Goal: Task Accomplishment & Management: Use online tool/utility

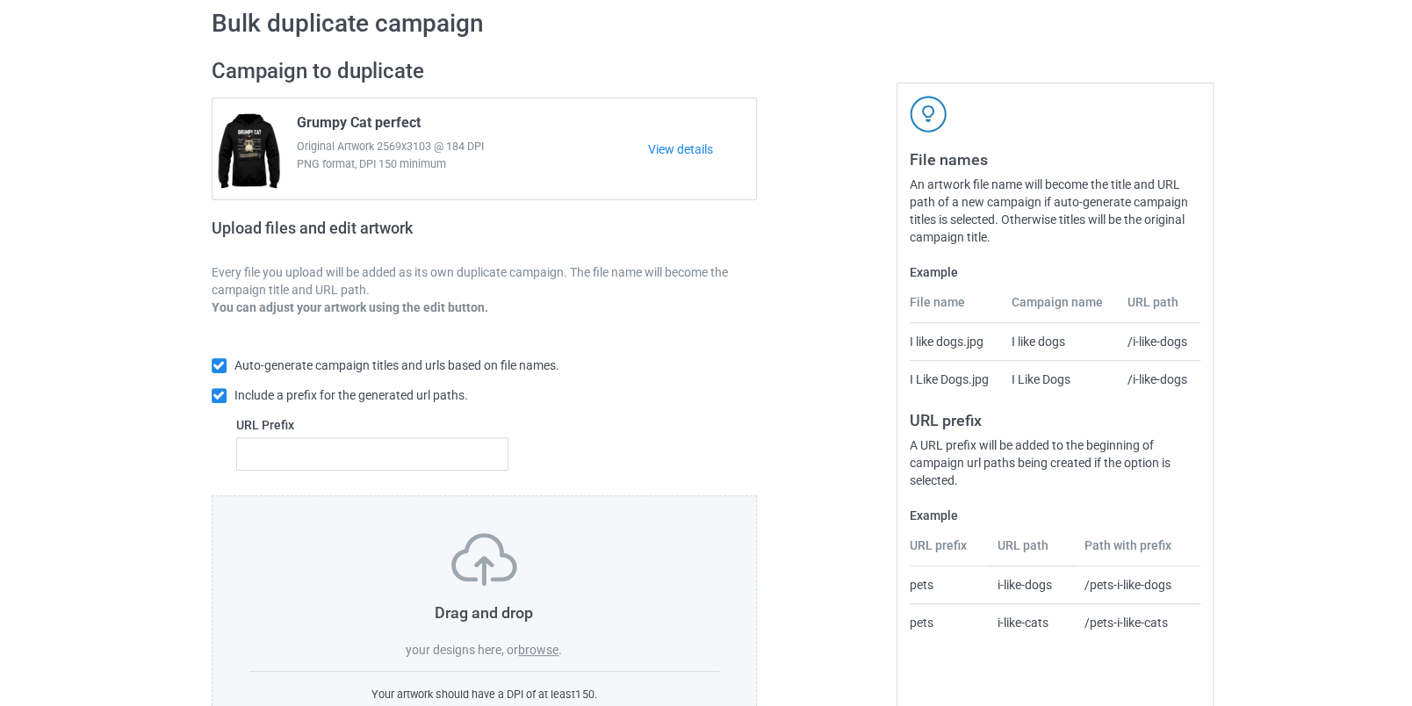
scroll to position [145, 0]
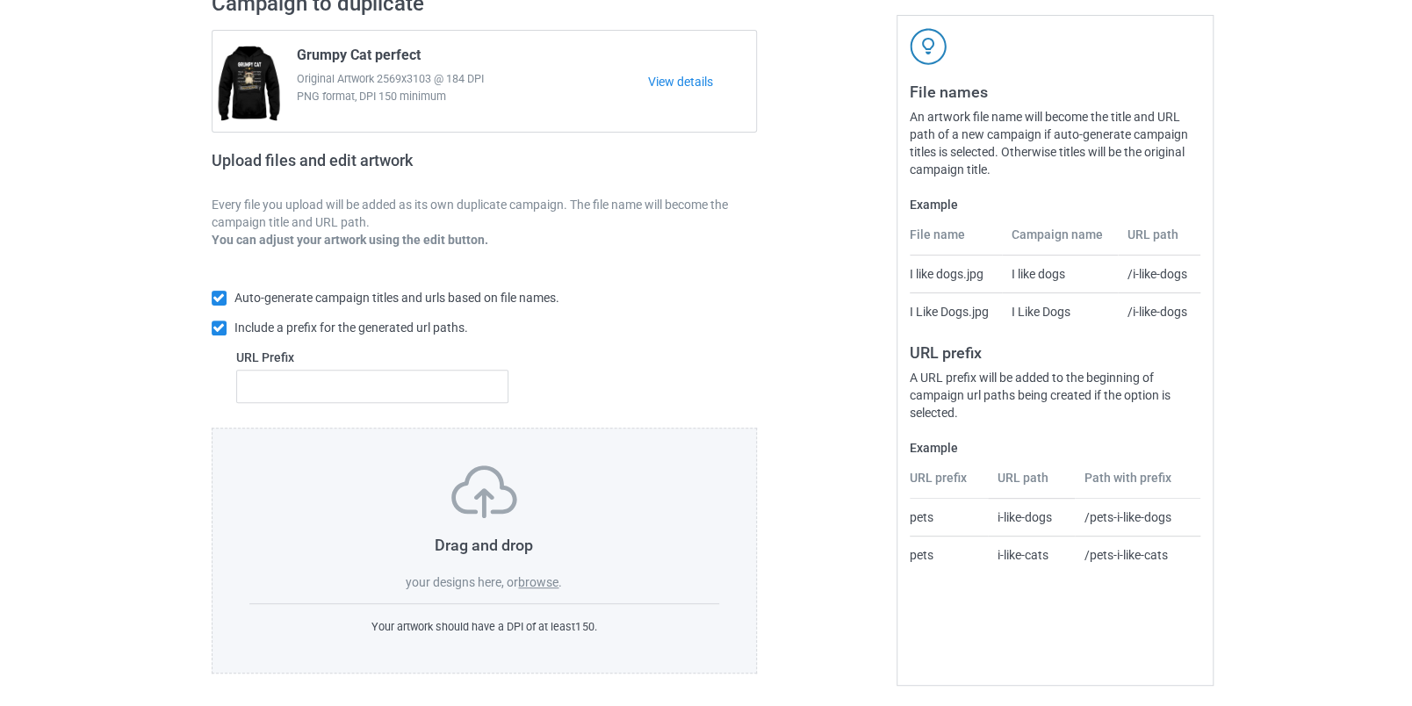
click at [543, 575] on label "browse" at bounding box center [538, 582] width 40 height 14
click at [0, 0] on input "browse" at bounding box center [0, 0] width 0 height 0
click at [544, 575] on label "browse" at bounding box center [538, 582] width 40 height 14
click at [0, 0] on input "browse" at bounding box center [0, 0] width 0 height 0
click at [545, 580] on label "browse" at bounding box center [538, 582] width 40 height 14
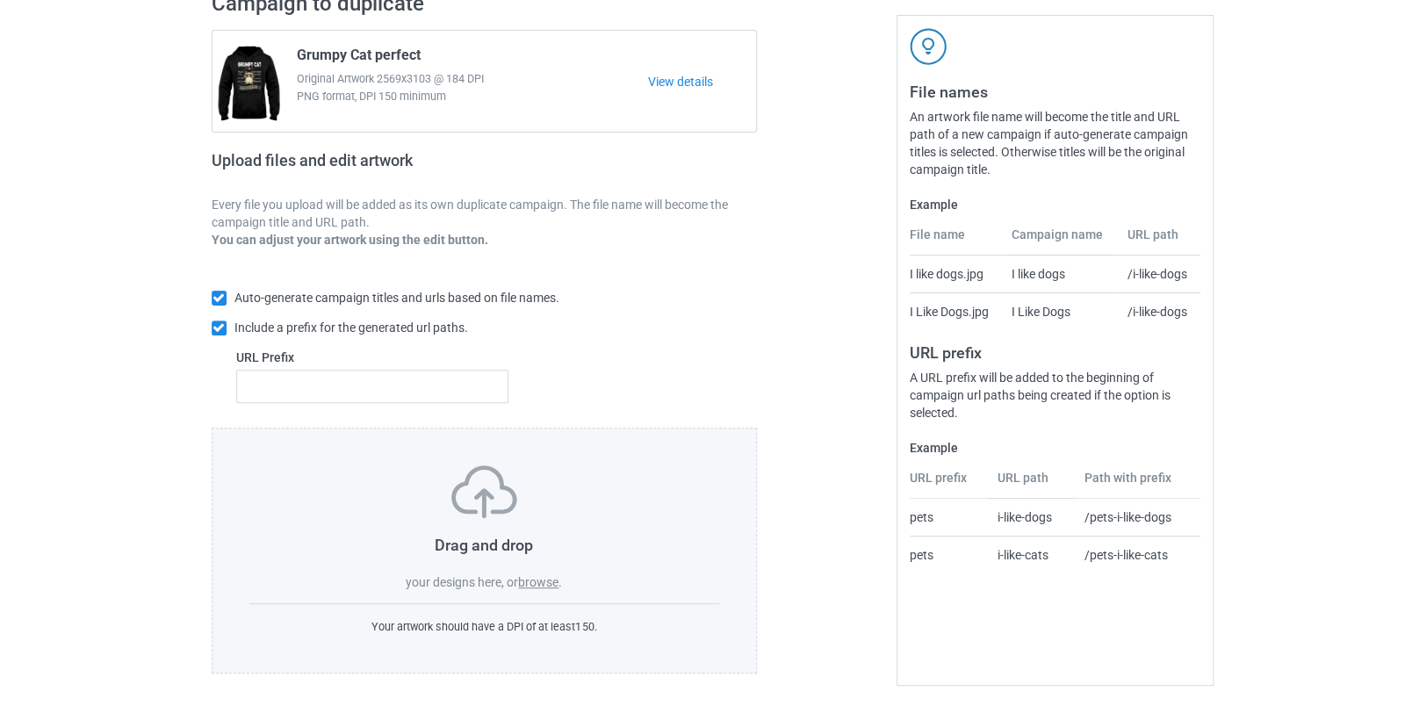
click at [0, 0] on input "browse" at bounding box center [0, 0] width 0 height 0
click at [545, 580] on label "browse" at bounding box center [538, 582] width 40 height 14
click at [0, 0] on input "browse" at bounding box center [0, 0] width 0 height 0
click at [545, 580] on label "browse" at bounding box center [538, 582] width 40 height 14
click at [0, 0] on input "browse" at bounding box center [0, 0] width 0 height 0
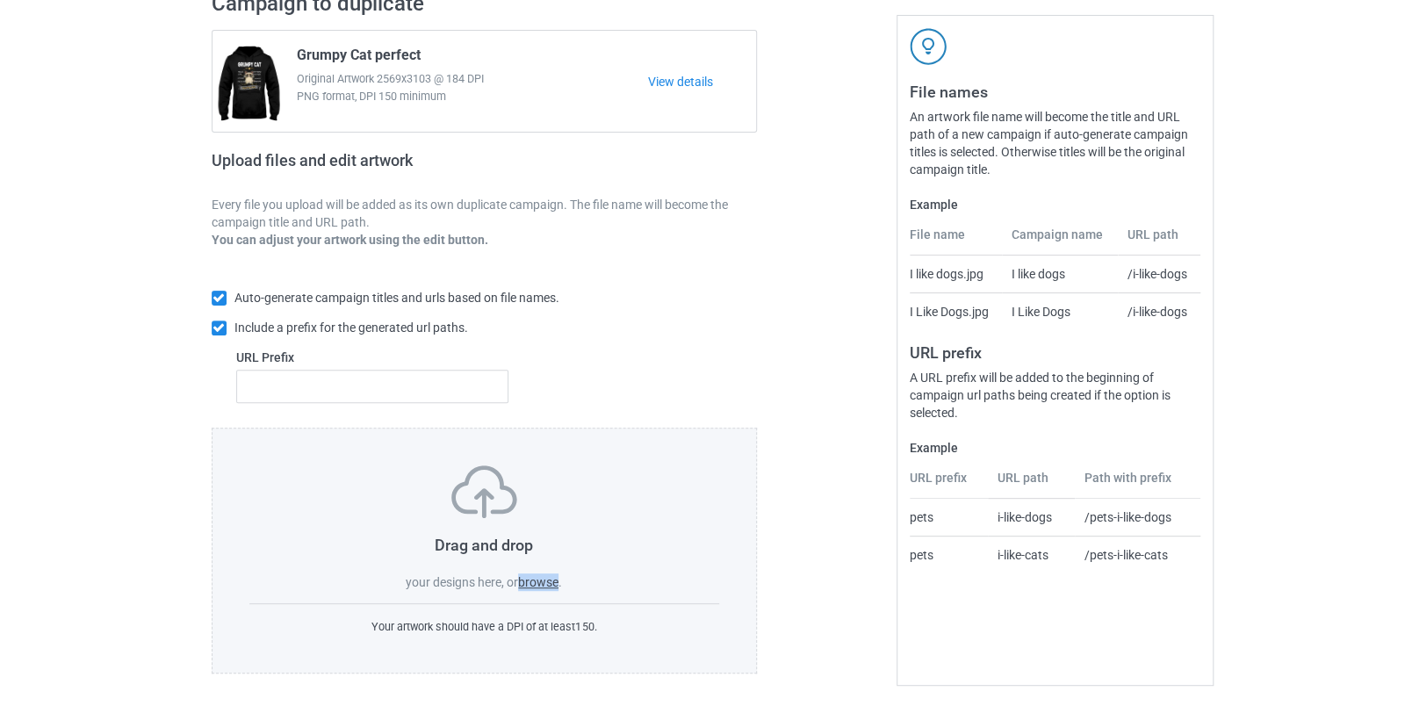
click at [545, 580] on label "browse" at bounding box center [538, 582] width 40 height 14
click at [0, 0] on input "browse" at bounding box center [0, 0] width 0 height 0
click at [545, 580] on label "browse" at bounding box center [538, 582] width 40 height 14
click at [0, 0] on input "browse" at bounding box center [0, 0] width 0 height 0
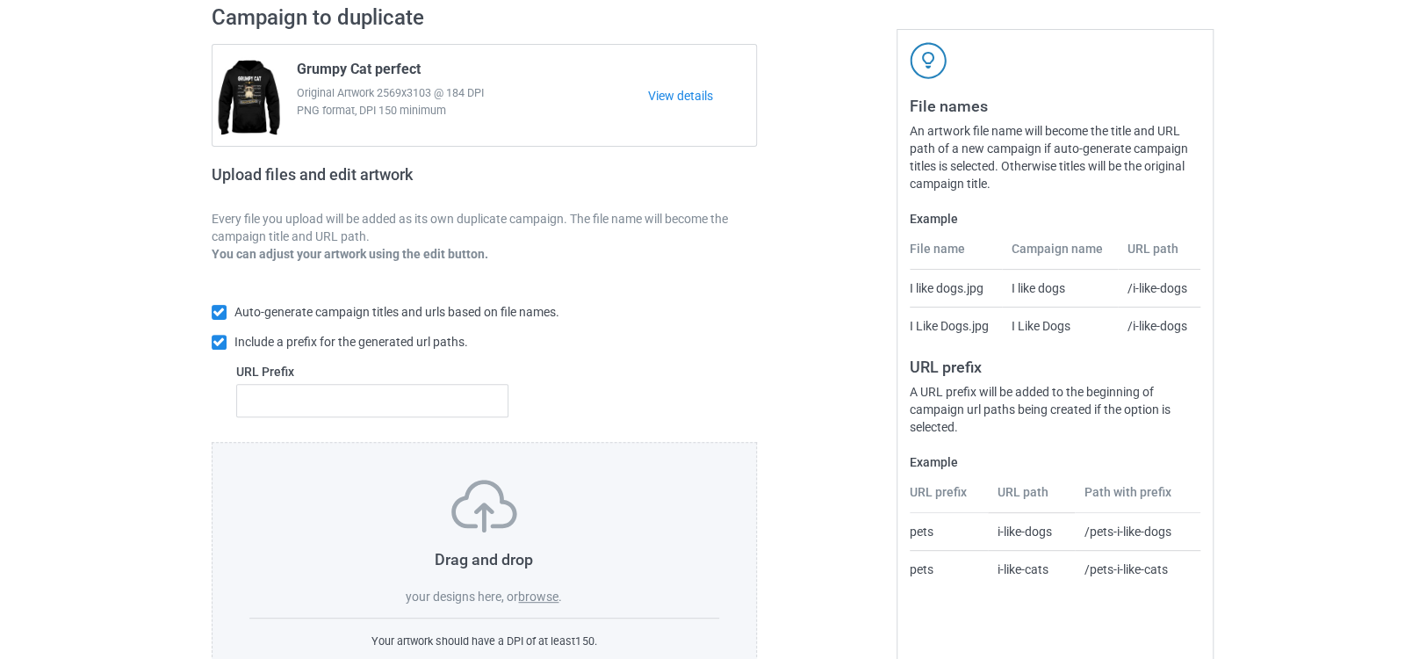
scroll to position [192, 0]
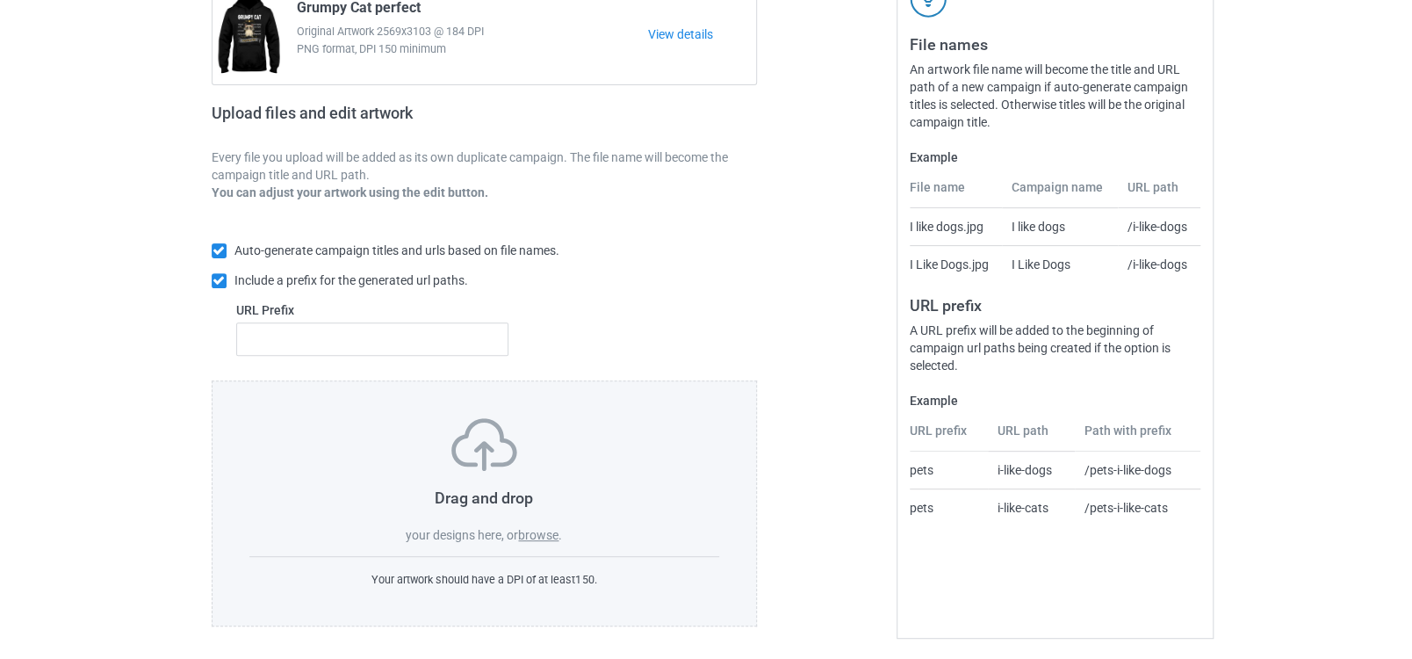
click at [545, 530] on label "browse" at bounding box center [538, 535] width 40 height 14
click at [0, 0] on input "browse" at bounding box center [0, 0] width 0 height 0
click at [545, 530] on label "browse" at bounding box center [538, 535] width 40 height 14
click at [0, 0] on input "browse" at bounding box center [0, 0] width 0 height 0
click at [545, 530] on label "browse" at bounding box center [538, 535] width 40 height 14
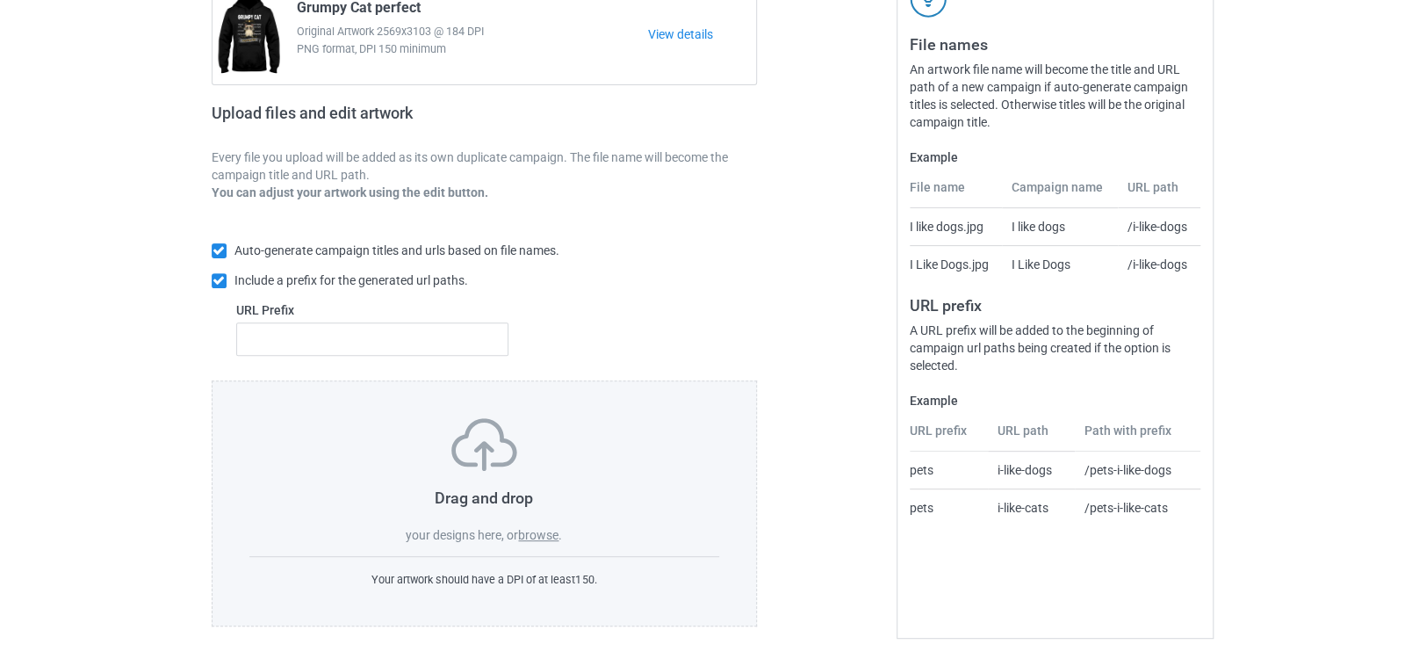
click at [0, 0] on input "browse" at bounding box center [0, 0] width 0 height 0
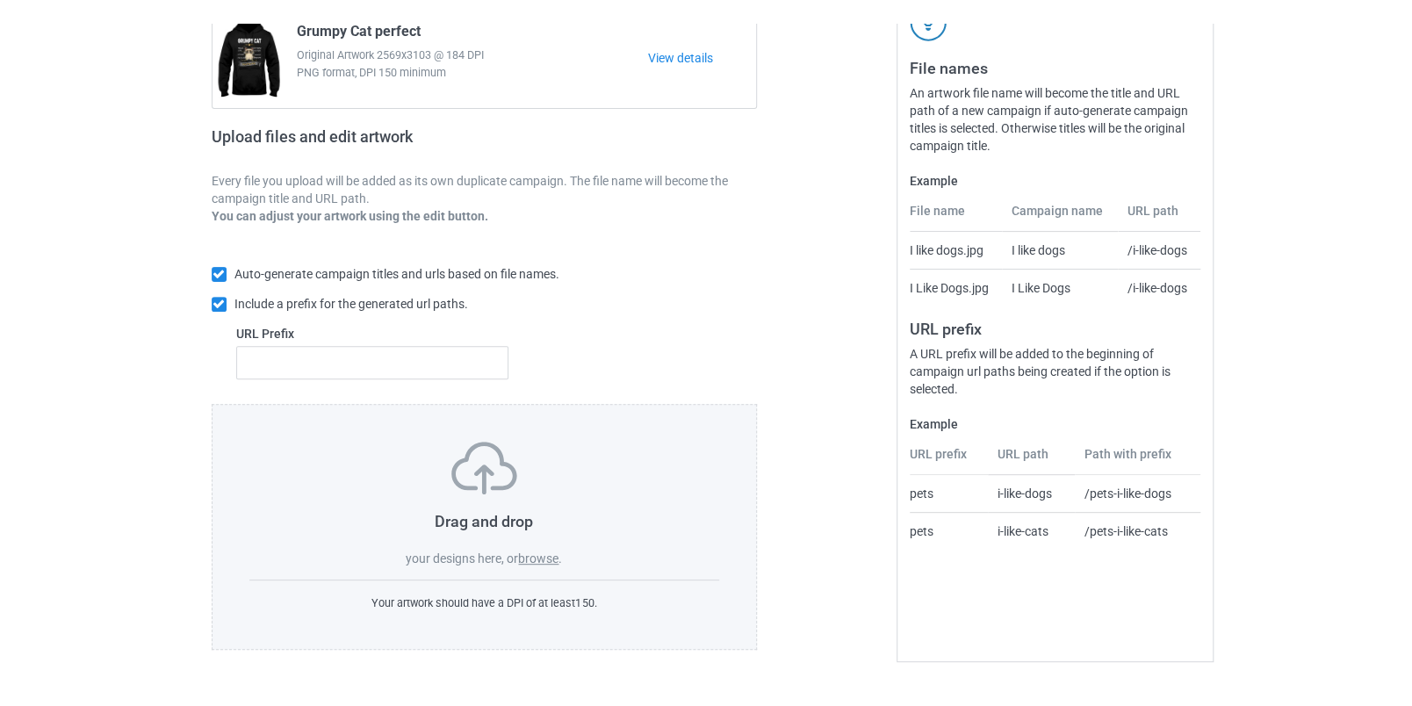
scroll to position [145, 0]
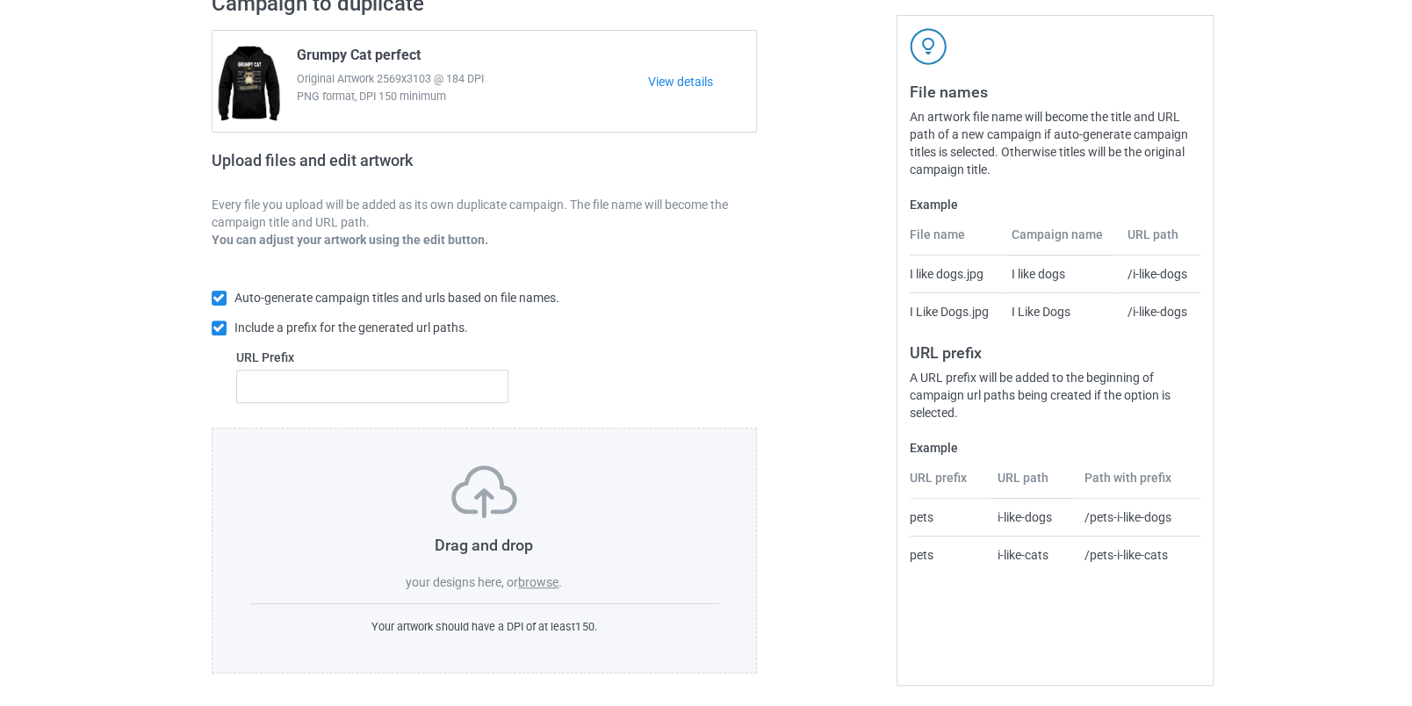
click at [536, 576] on label "browse" at bounding box center [538, 582] width 40 height 14
click at [0, 0] on input "browse" at bounding box center [0, 0] width 0 height 0
click at [536, 576] on label "browse" at bounding box center [538, 582] width 40 height 14
click at [0, 0] on input "browse" at bounding box center [0, 0] width 0 height 0
click at [536, 576] on label "browse" at bounding box center [538, 582] width 40 height 14
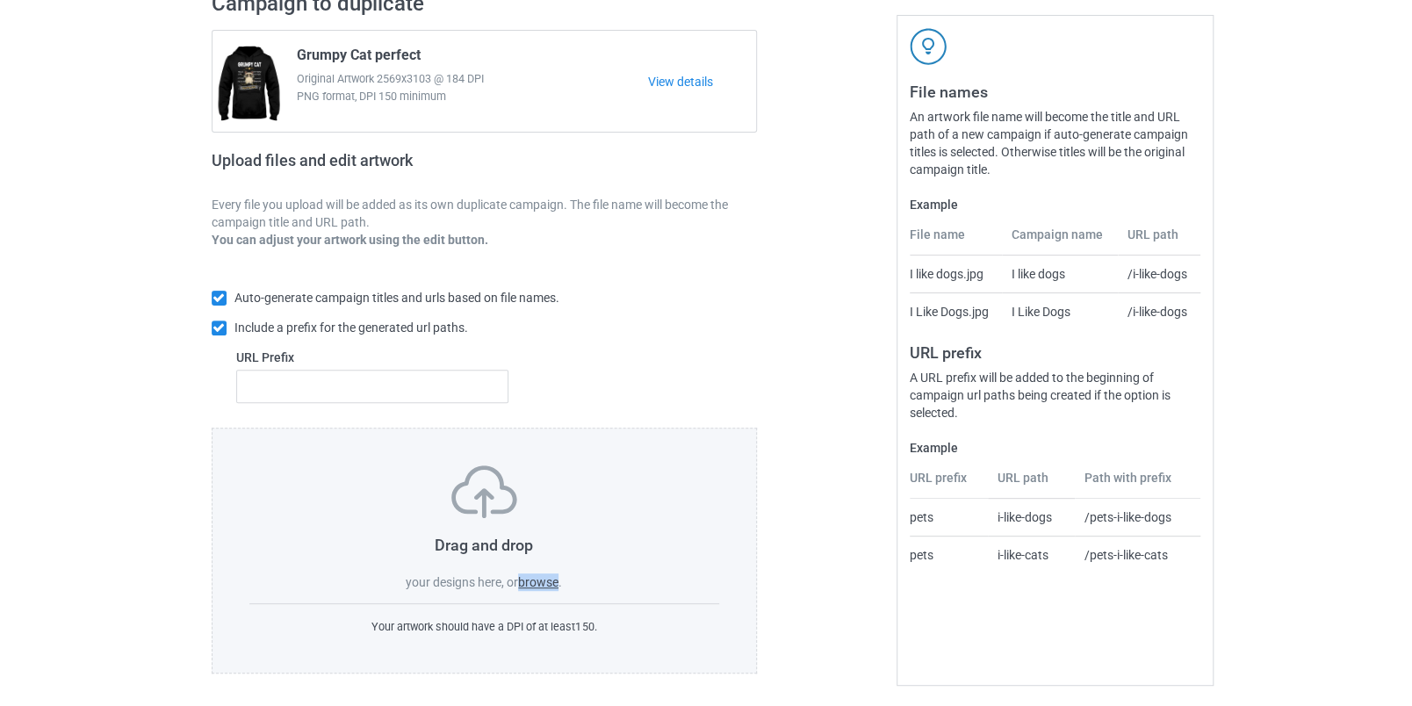
click at [0, 0] on input "browse" at bounding box center [0, 0] width 0 height 0
click at [536, 576] on label "browse" at bounding box center [538, 582] width 40 height 14
click at [0, 0] on input "browse" at bounding box center [0, 0] width 0 height 0
click at [669, 467] on div "Drag and drop your designs here, or browse ." at bounding box center [484, 528] width 471 height 126
click at [676, 353] on div "Auto-generate campaign titles and urls based on file names. Include a prefix fo…" at bounding box center [485, 346] width 546 height 114
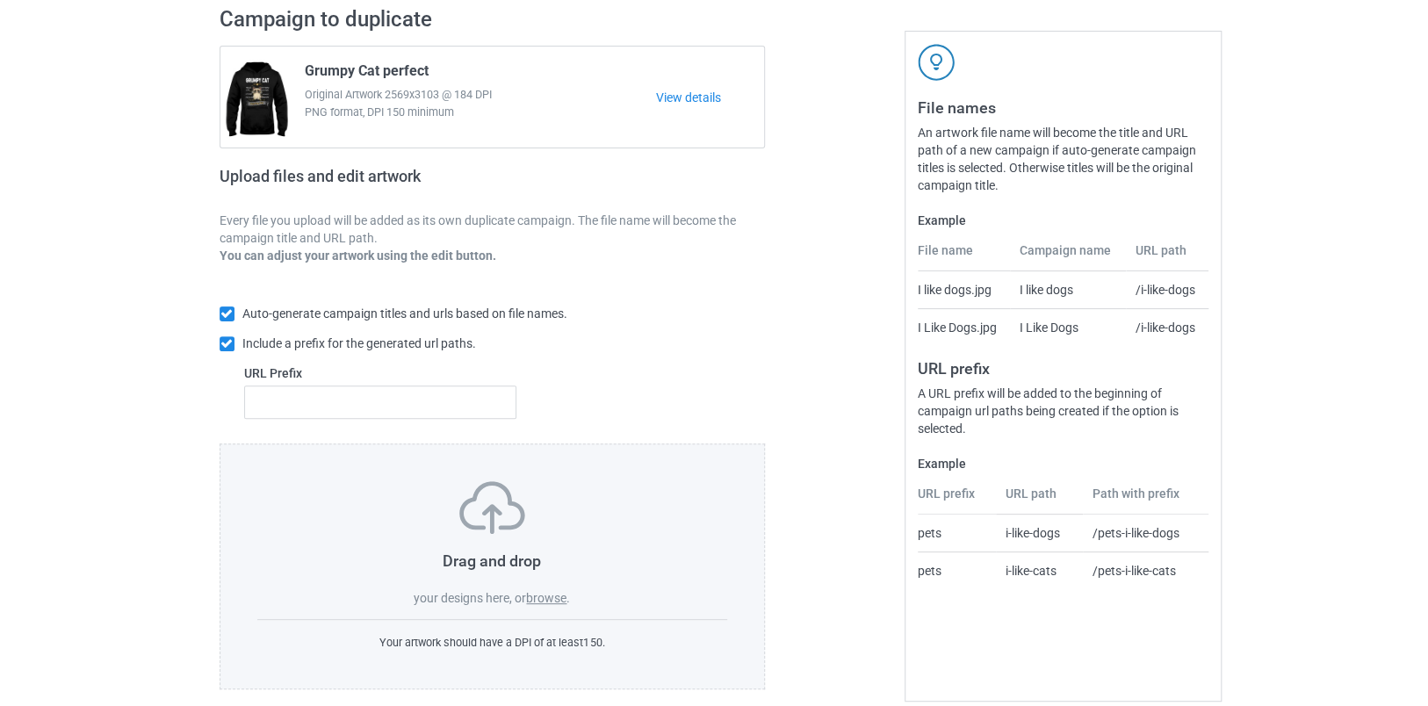
scroll to position [0, 0]
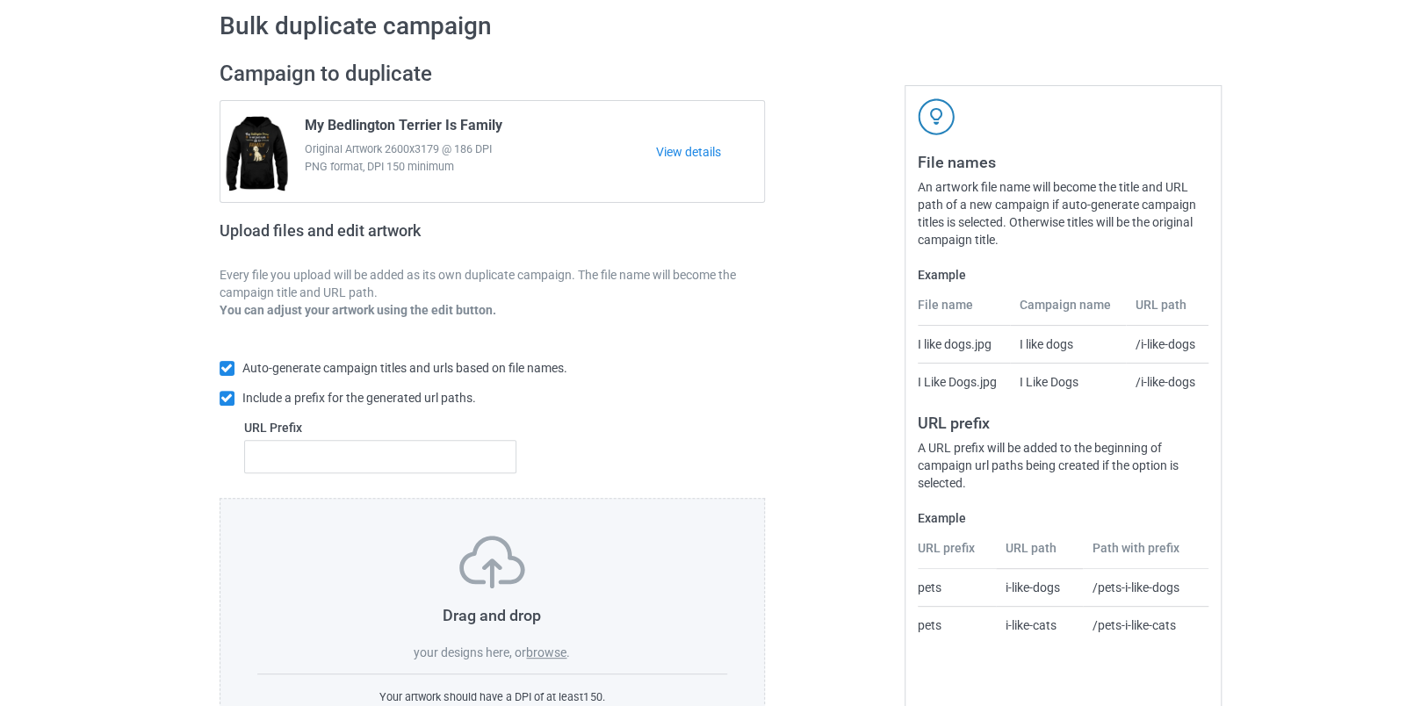
scroll to position [145, 0]
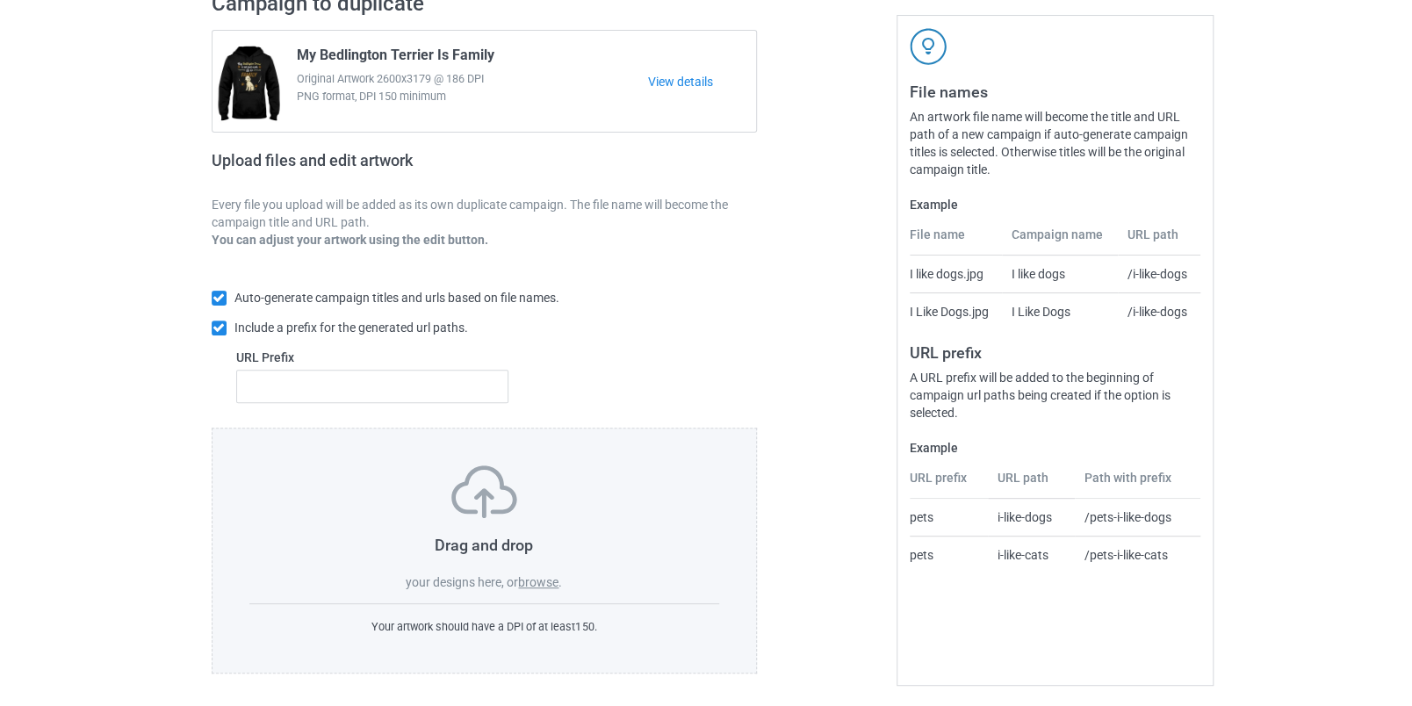
click at [539, 570] on div "Drag and drop your designs here, or browse ." at bounding box center [484, 528] width 471 height 126
click at [537, 575] on label "browse" at bounding box center [538, 582] width 40 height 14
click at [0, 0] on input "browse" at bounding box center [0, 0] width 0 height 0
click at [536, 575] on label "browse" at bounding box center [538, 582] width 40 height 14
click at [0, 0] on input "browse" at bounding box center [0, 0] width 0 height 0
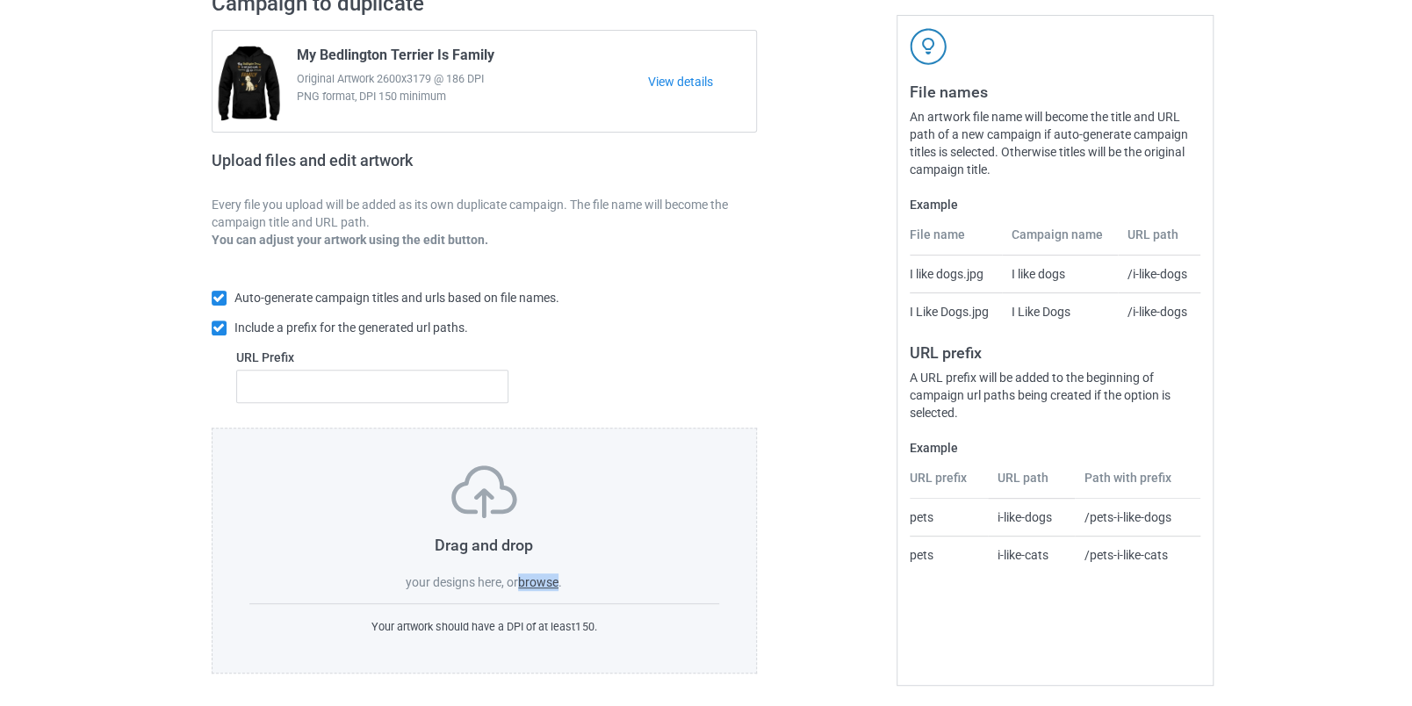
click at [533, 575] on label "browse" at bounding box center [538, 582] width 40 height 14
click at [0, 0] on input "browse" at bounding box center [0, 0] width 0 height 0
click at [537, 577] on label "browse" at bounding box center [538, 582] width 40 height 14
click at [0, 0] on input "browse" at bounding box center [0, 0] width 0 height 0
click at [537, 577] on label "browse" at bounding box center [538, 582] width 40 height 14
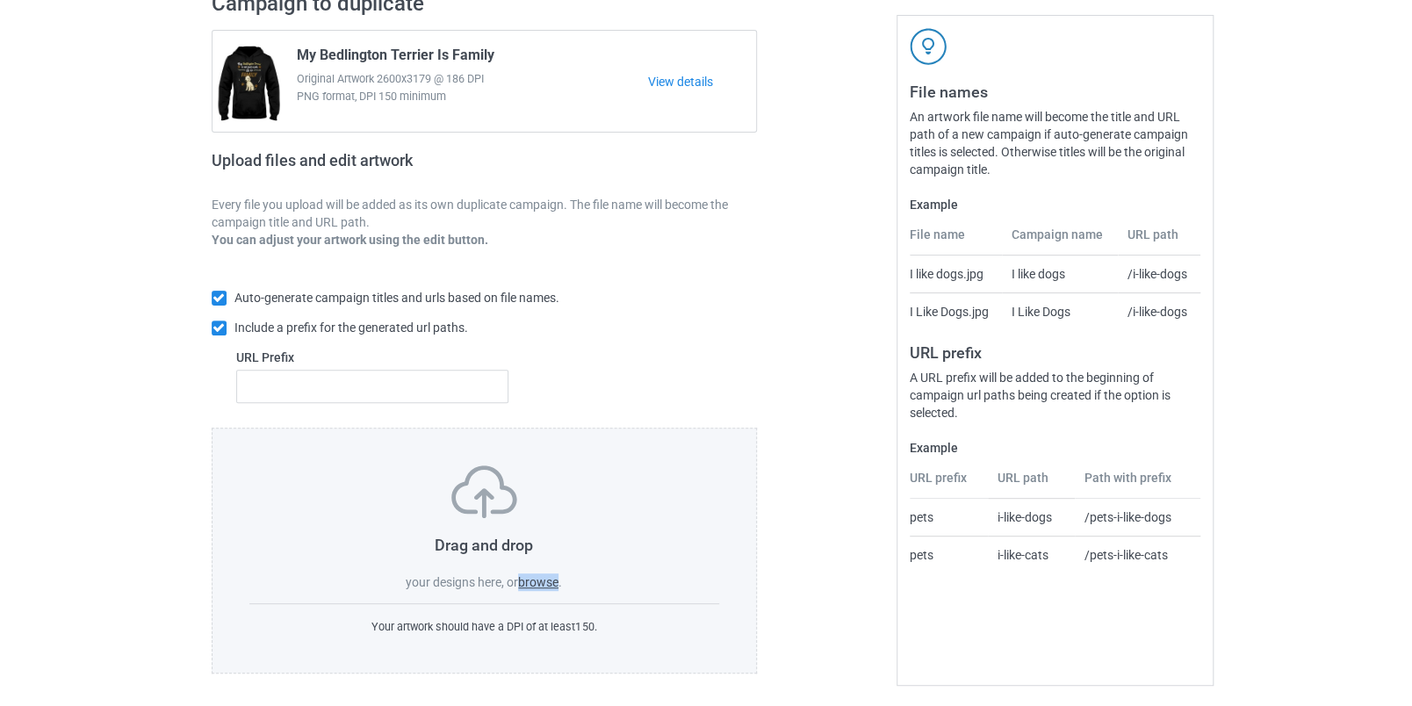
click at [0, 0] on input "browse" at bounding box center [0, 0] width 0 height 0
click at [541, 575] on label "browse" at bounding box center [538, 582] width 40 height 14
click at [0, 0] on input "browse" at bounding box center [0, 0] width 0 height 0
click at [548, 579] on label "browse" at bounding box center [538, 582] width 40 height 14
click at [0, 0] on input "browse" at bounding box center [0, 0] width 0 height 0
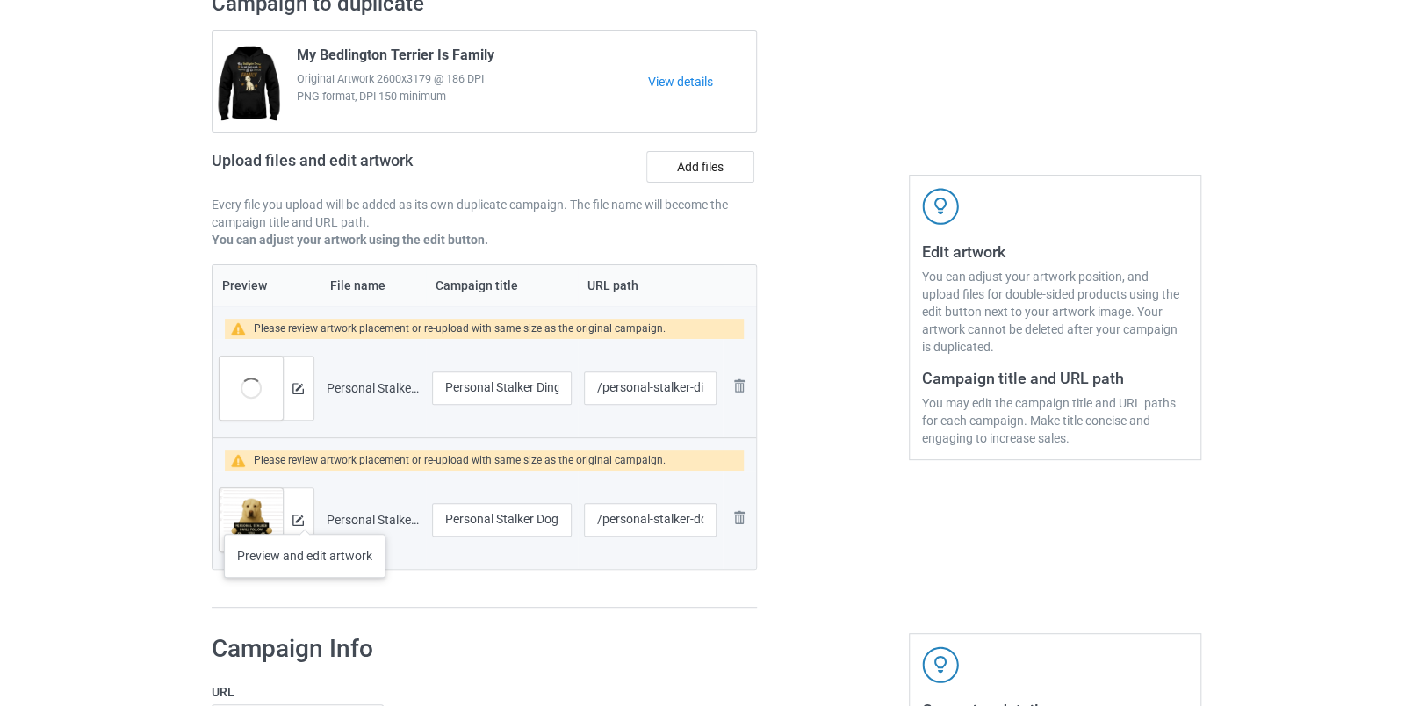
click at [304, 516] on div at bounding box center [298, 519] width 31 height 63
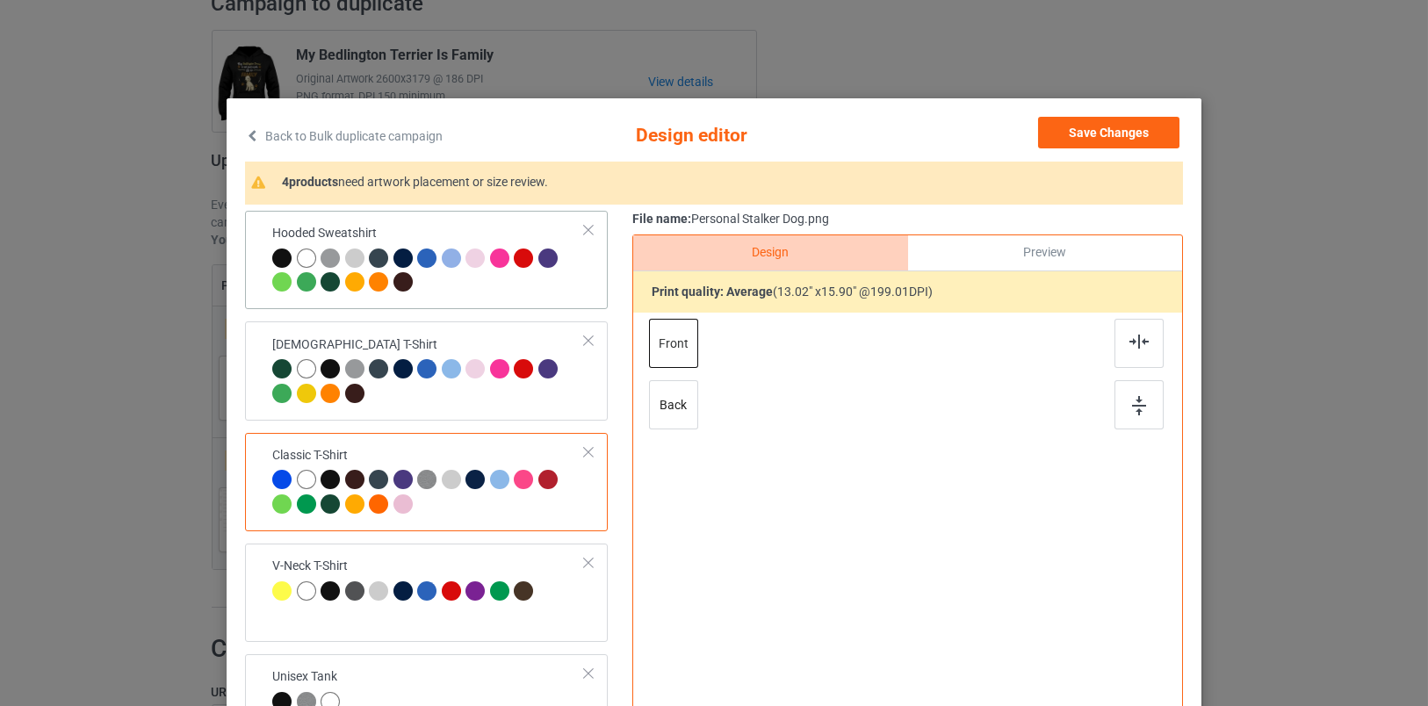
click at [470, 296] on td "Hooded Sweatshirt" at bounding box center [429, 260] width 332 height 84
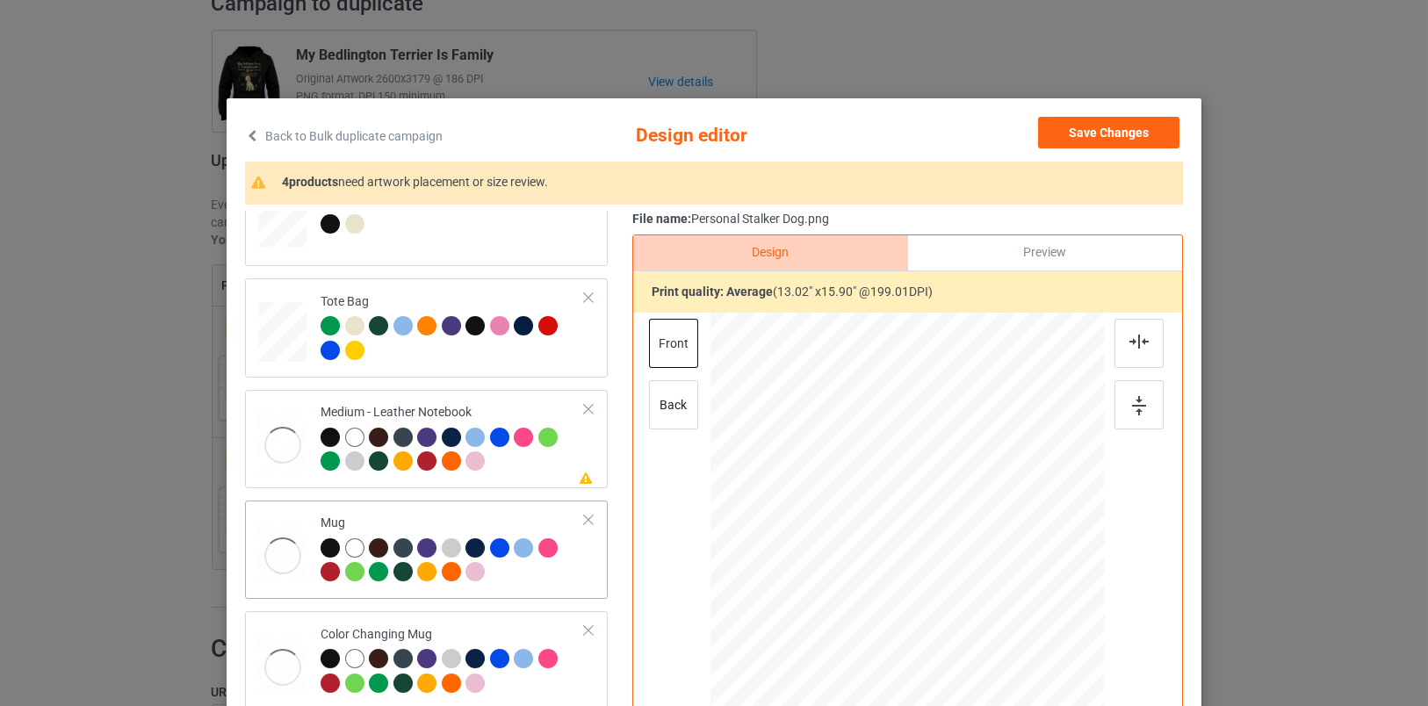
scroll to position [976, 0]
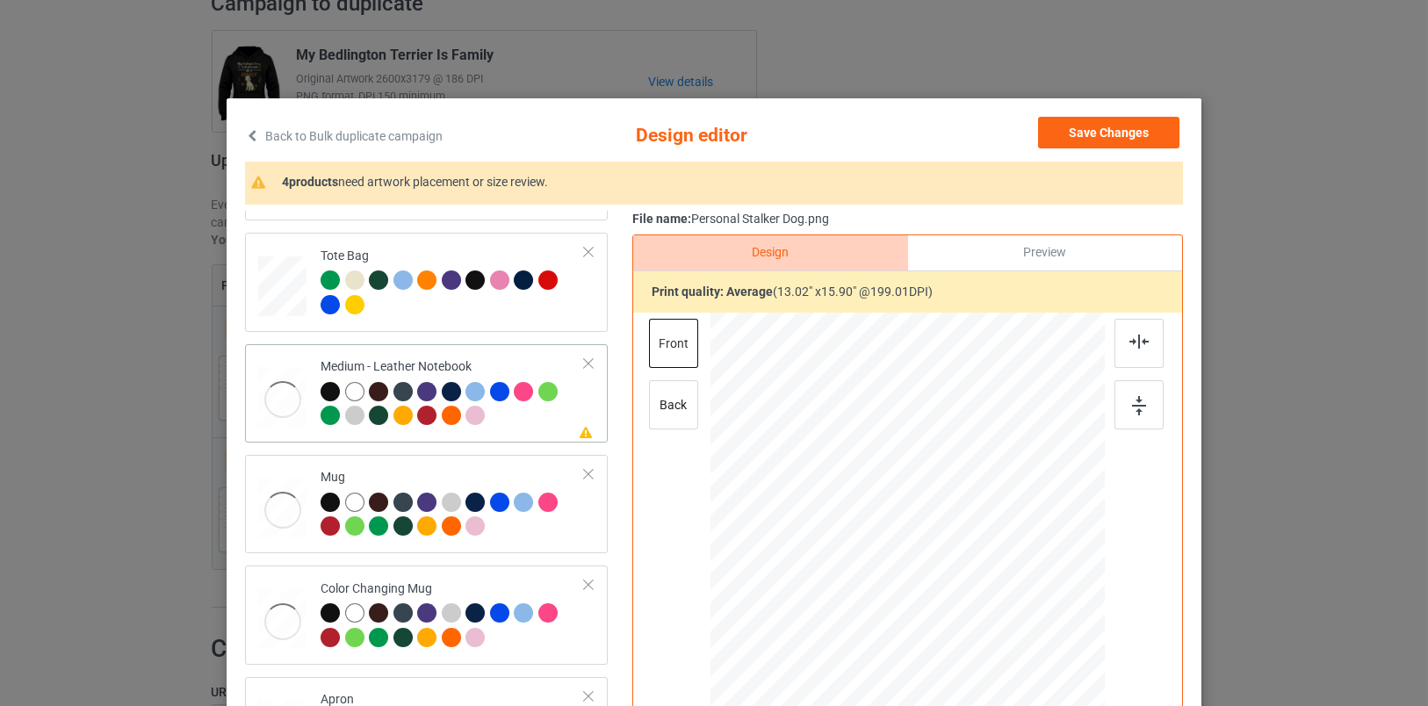
click at [528, 411] on div at bounding box center [453, 406] width 264 height 48
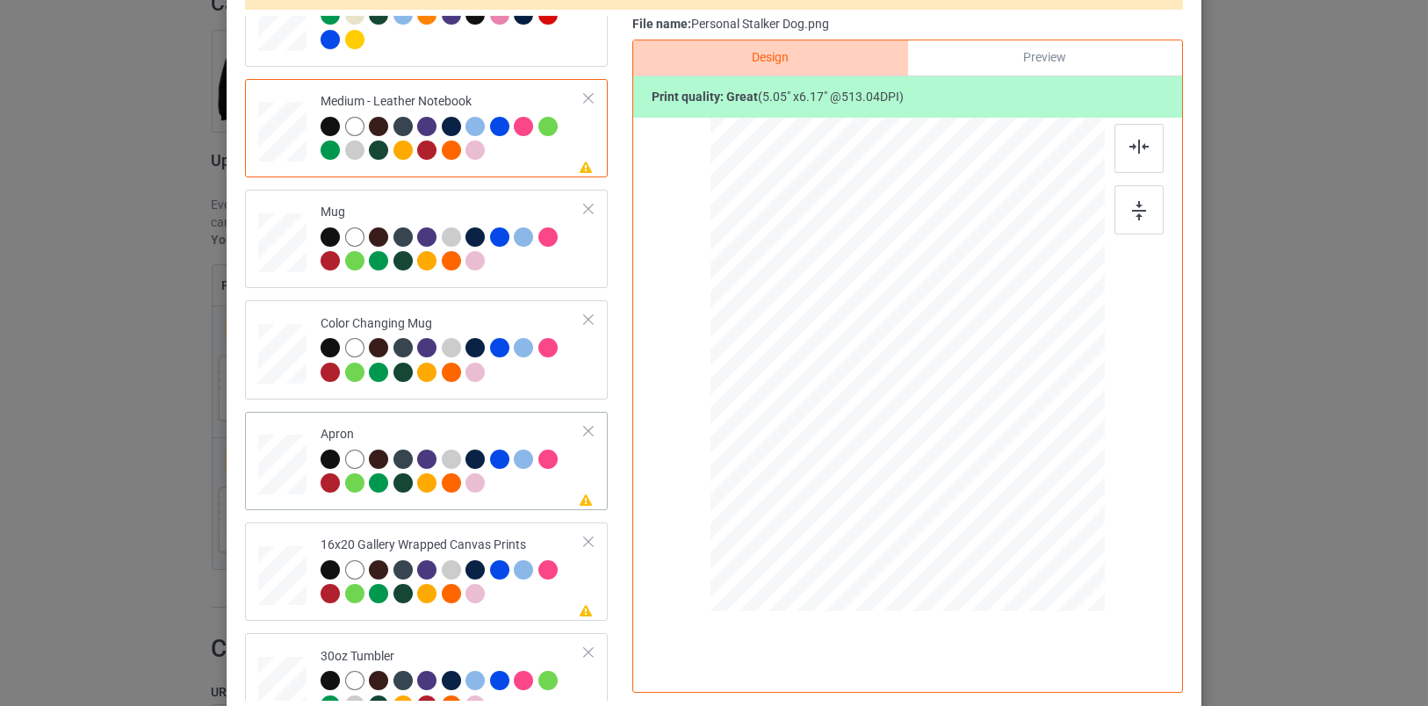
scroll to position [1072, 0]
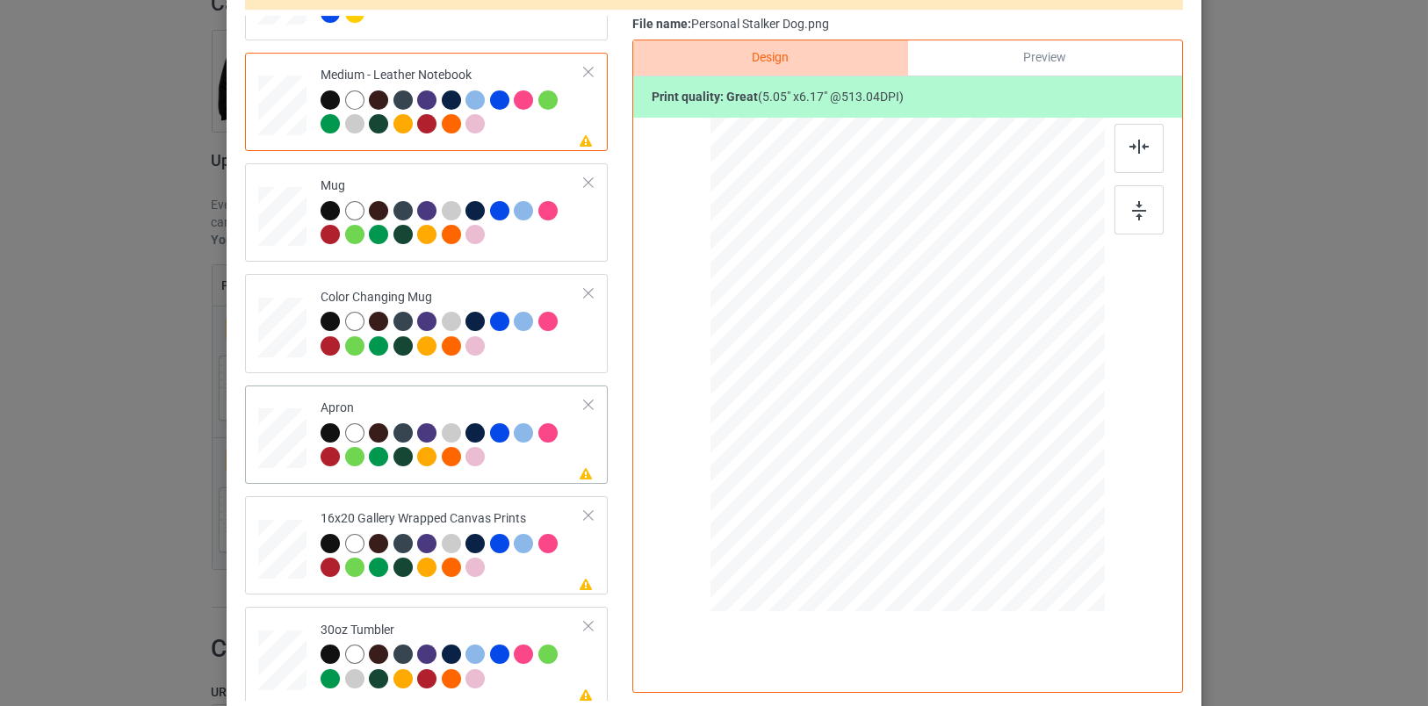
click at [501, 452] on div at bounding box center [453, 447] width 264 height 48
click at [504, 580] on td "Please review artwork placement 16x20 Gallery Wrapped Canvas Prints" at bounding box center [453, 545] width 284 height 84
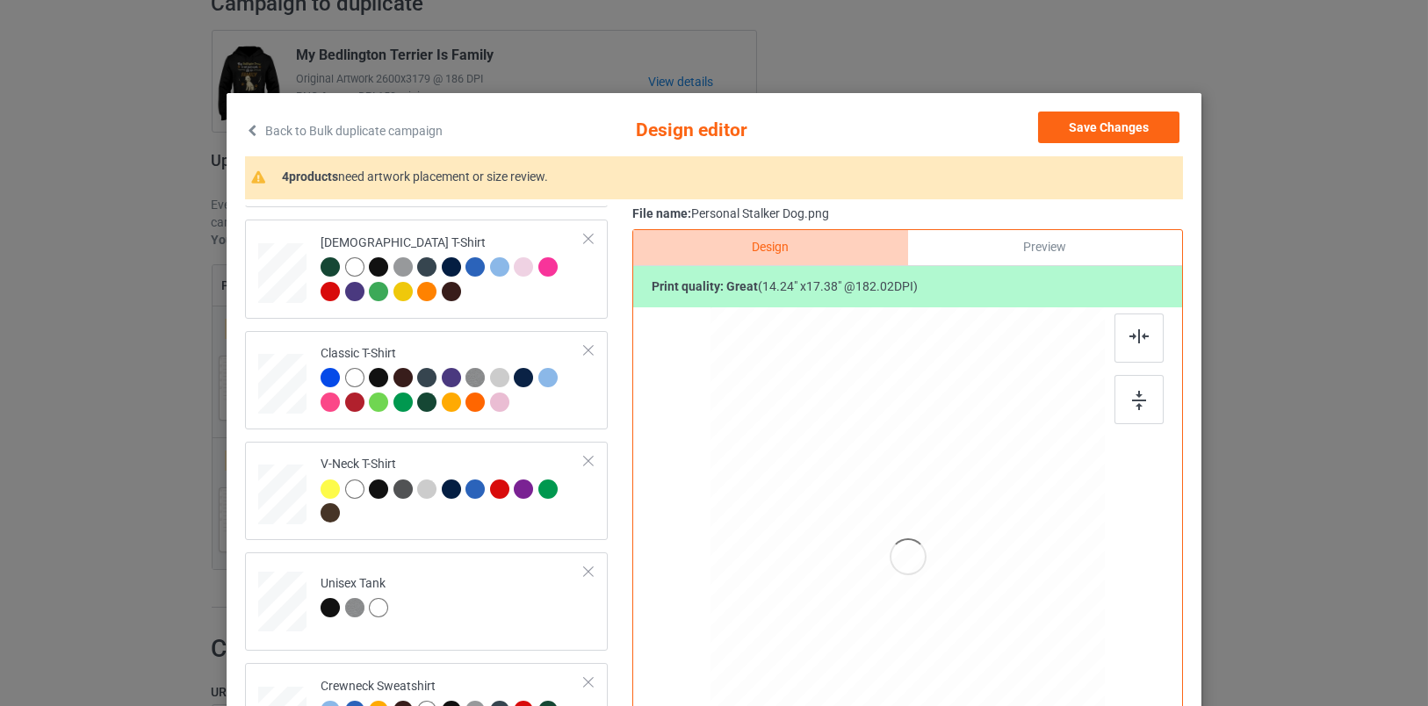
scroll to position [0, 0]
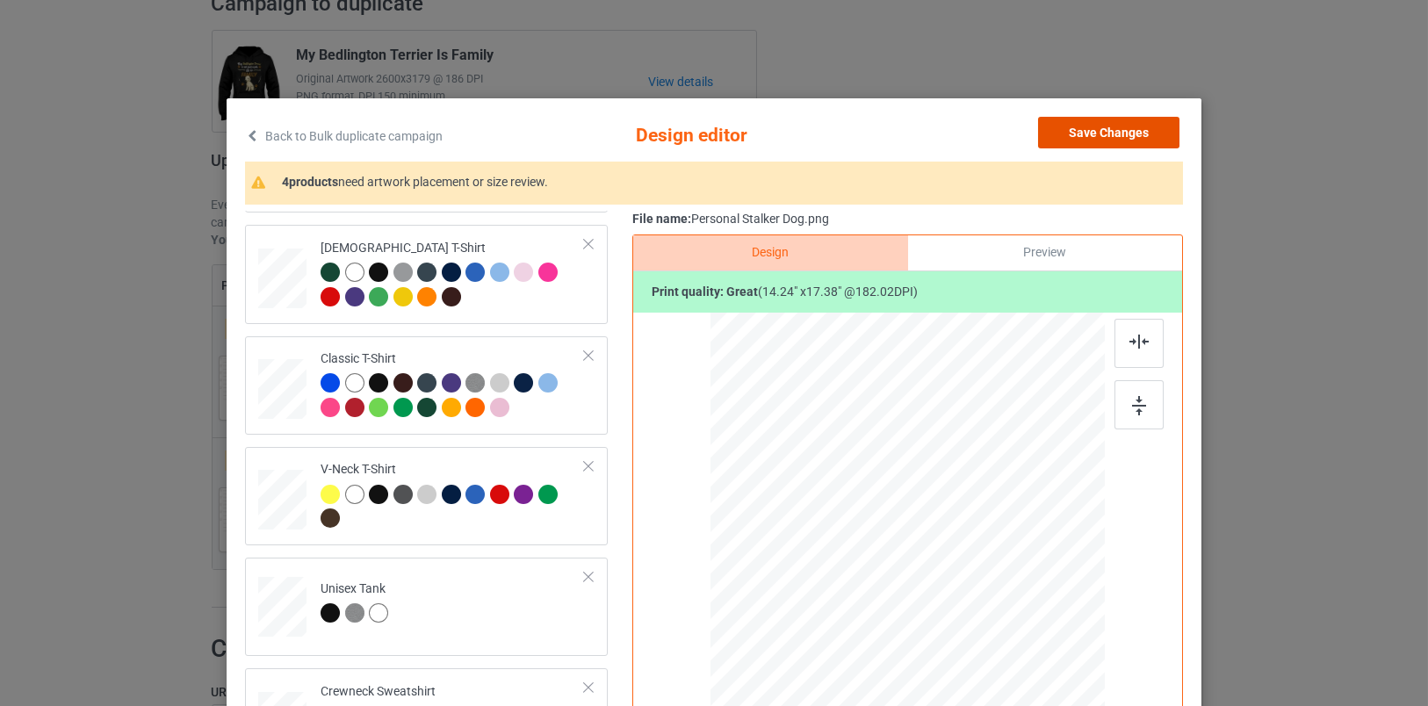
click at [1085, 128] on button "Save Changes" at bounding box center [1108, 133] width 141 height 32
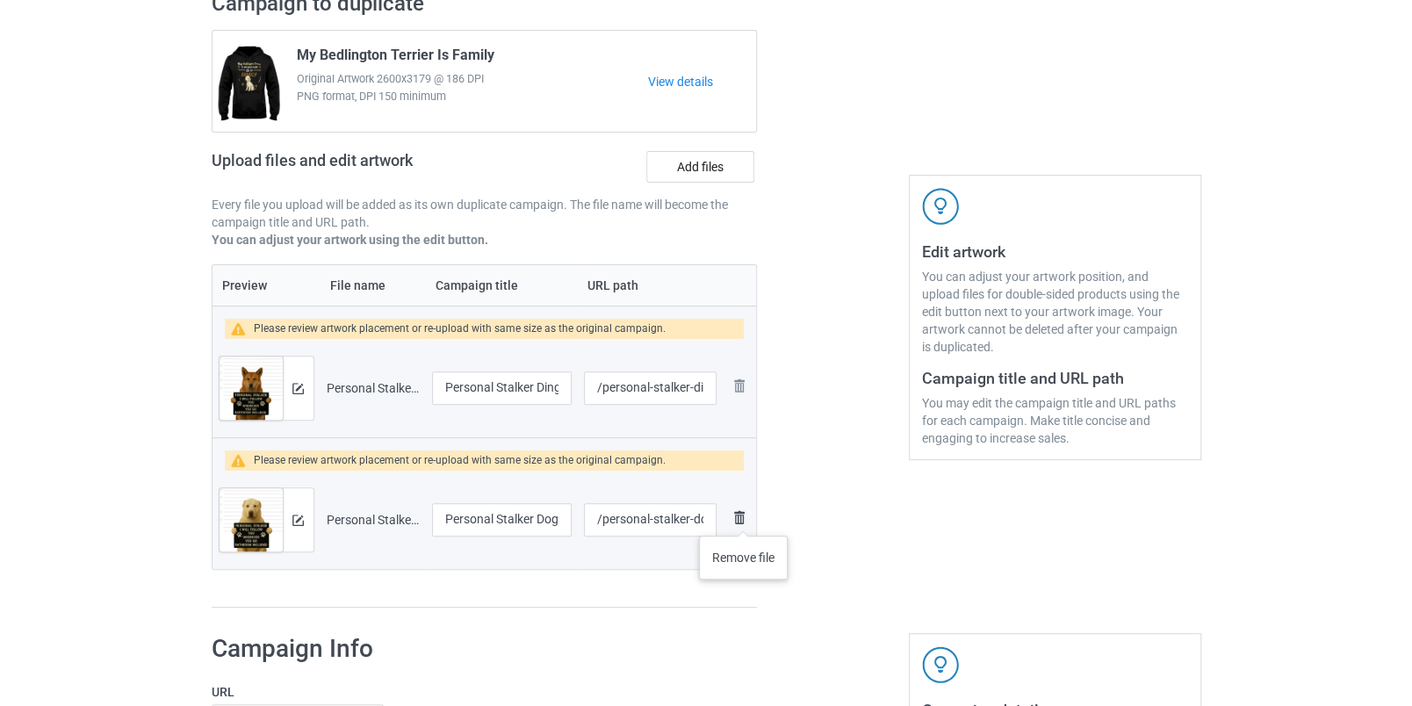
click at [744, 518] on img at bounding box center [739, 517] width 21 height 21
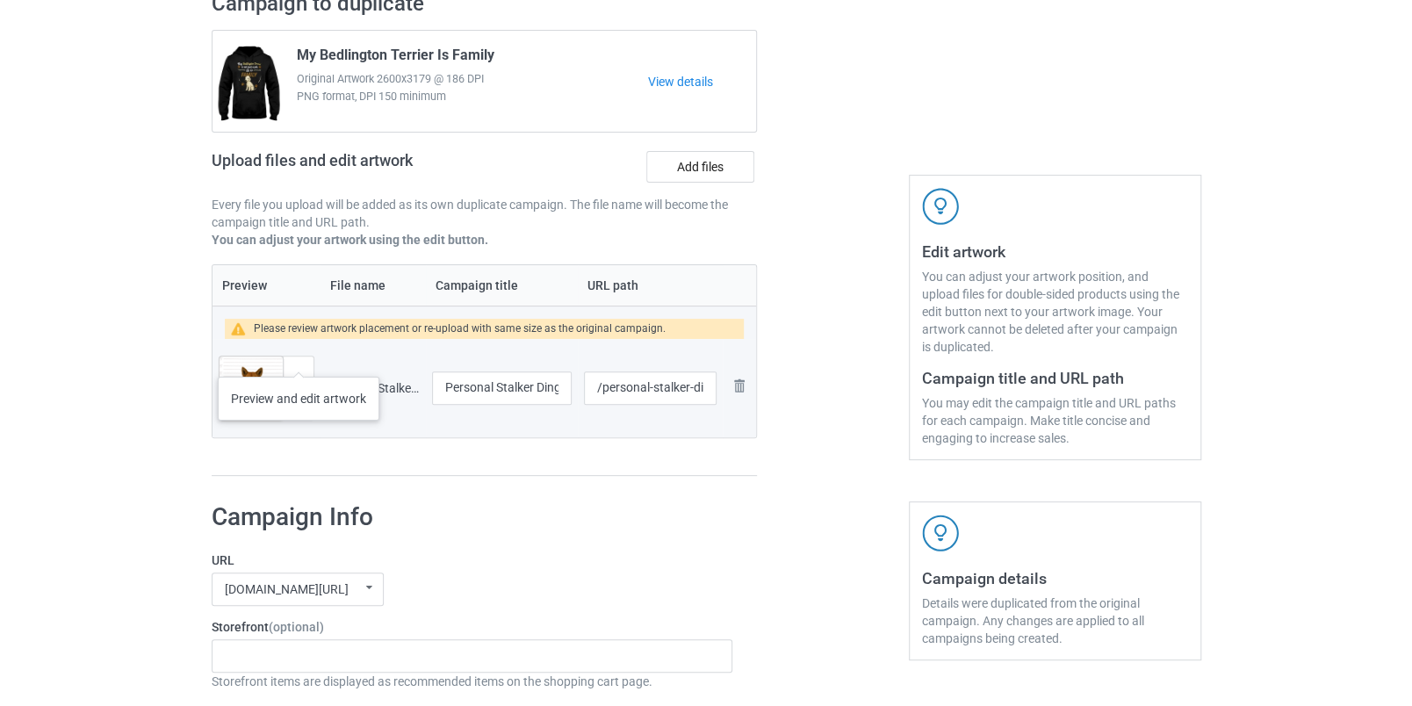
drag, startPoint x: 301, startPoint y: 374, endPoint x: 299, endPoint y: 348, distance: 26.5
click at [299, 348] on td "Preview and edit artwork" at bounding box center [267, 388] width 108 height 98
click at [296, 383] on img at bounding box center [297, 388] width 11 height 11
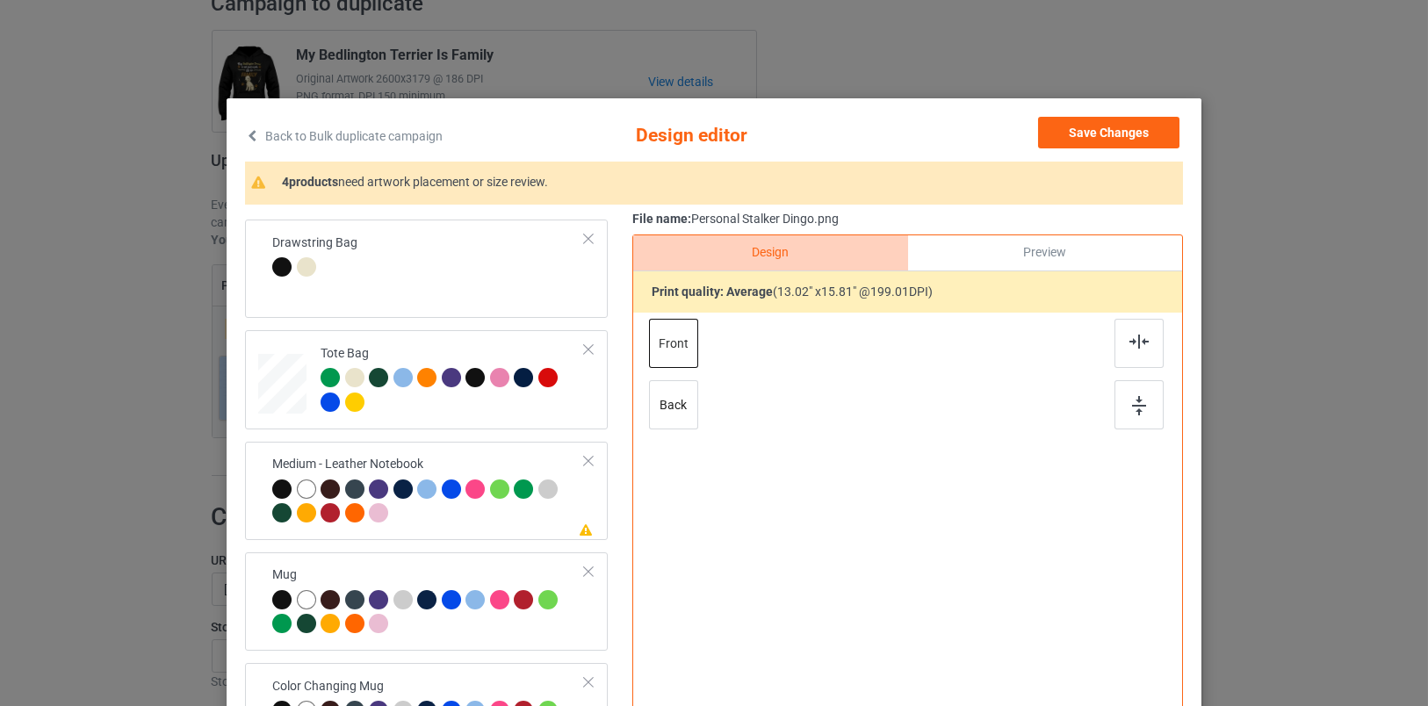
scroll to position [1072, 0]
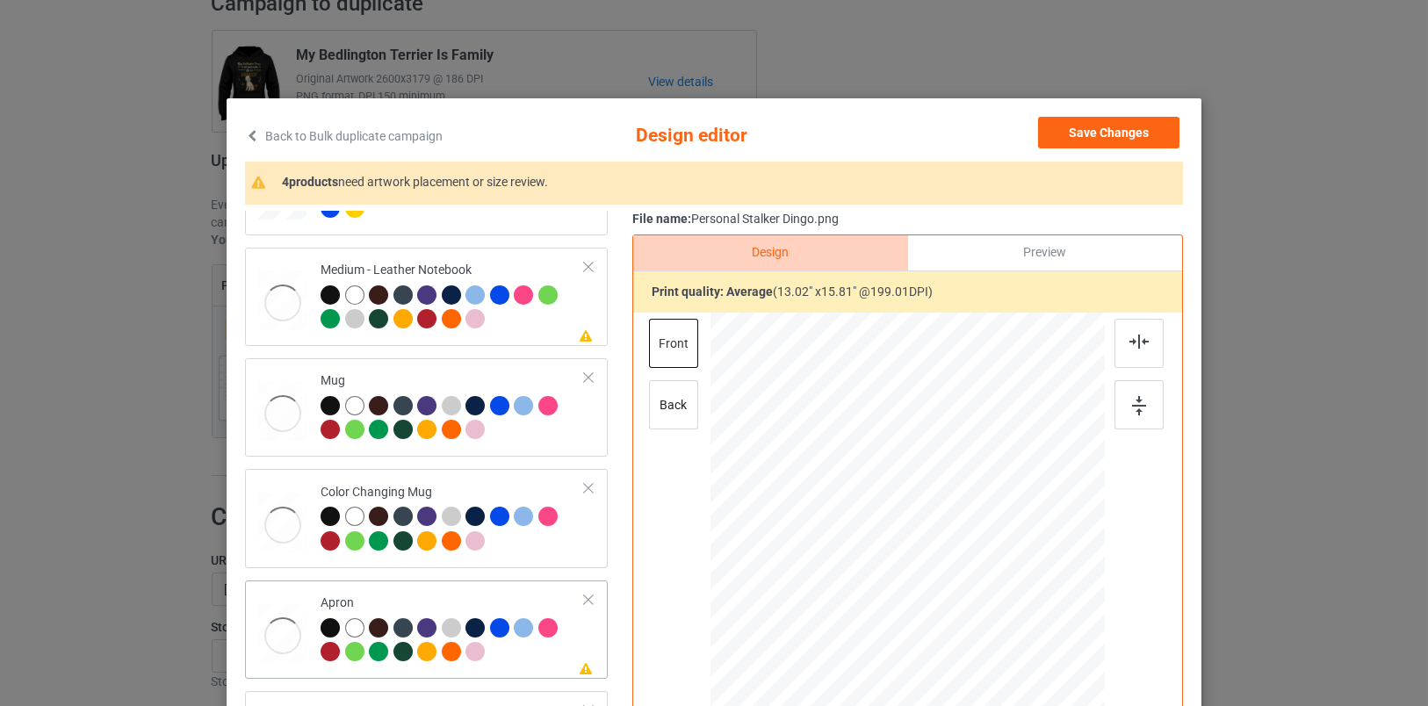
click at [537, 637] on div at bounding box center [453, 642] width 264 height 48
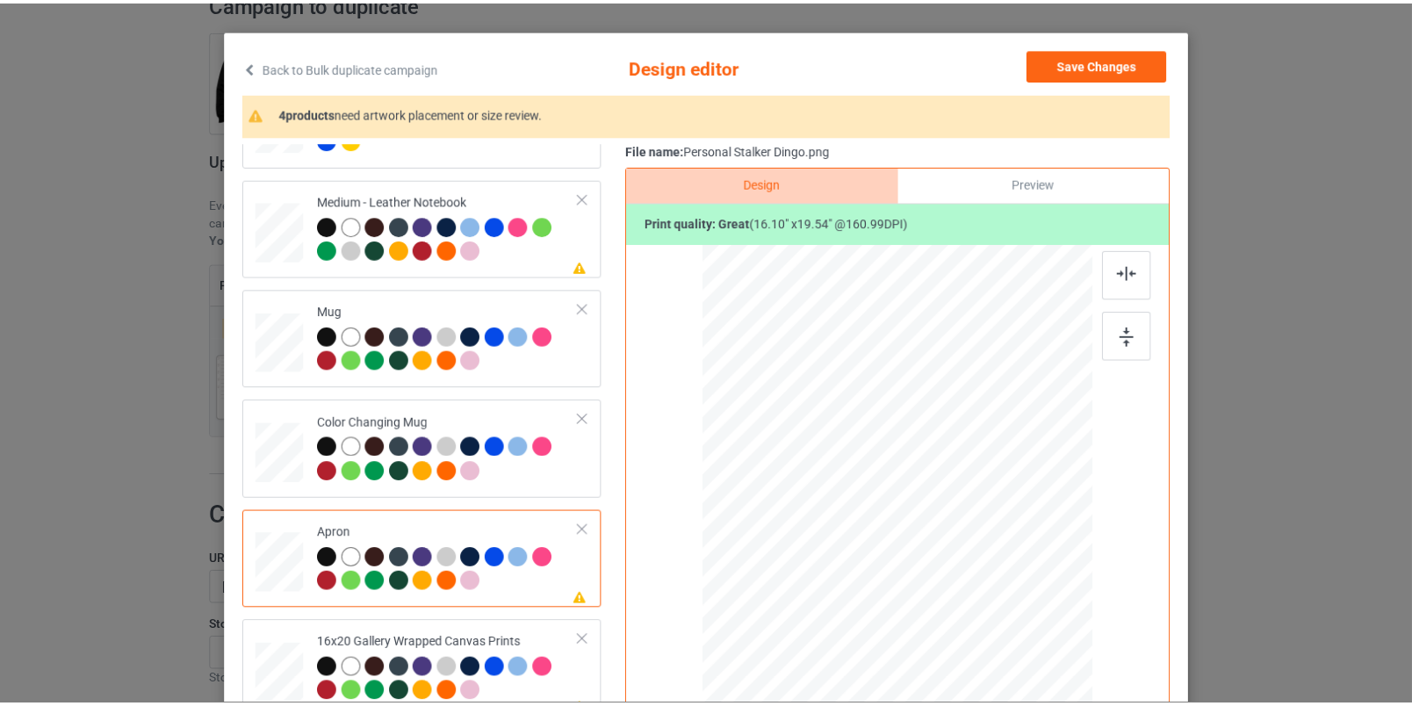
scroll to position [13, 0]
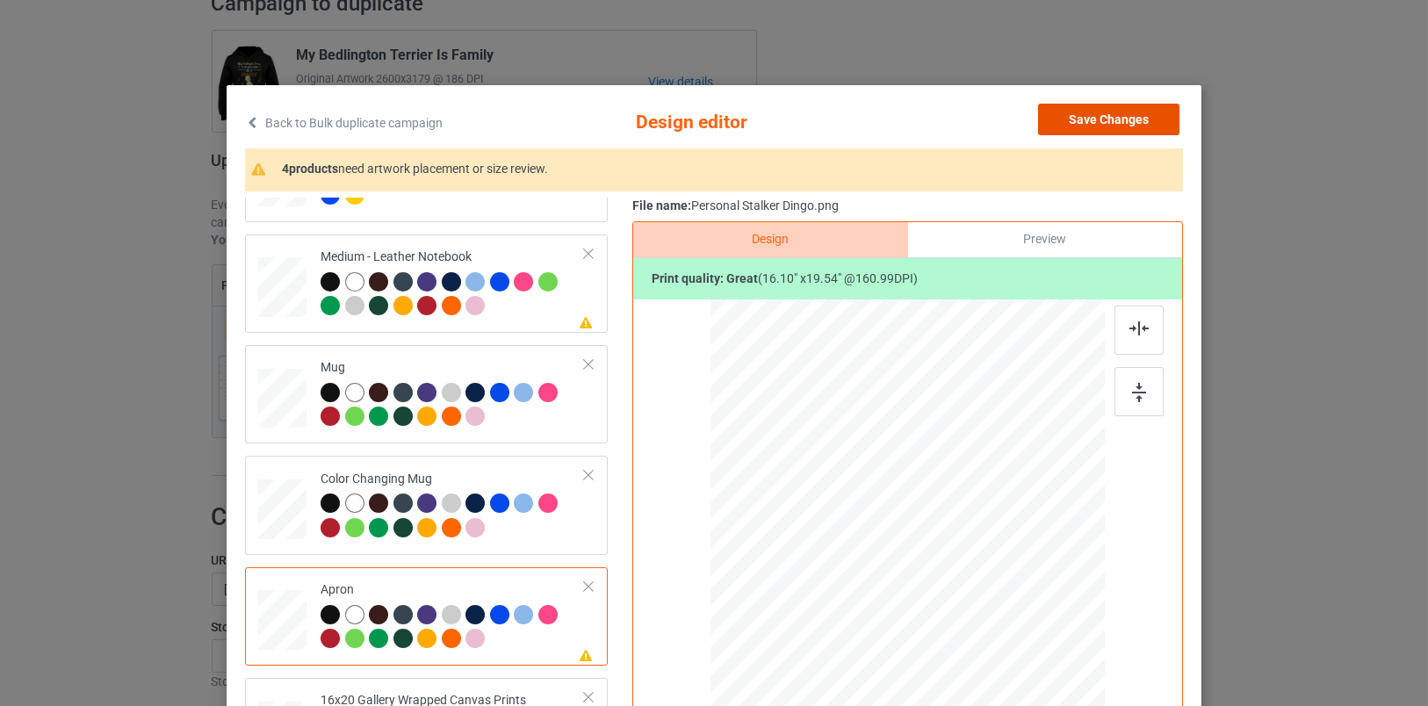
click at [1135, 116] on button "Save Changes" at bounding box center [1108, 120] width 141 height 32
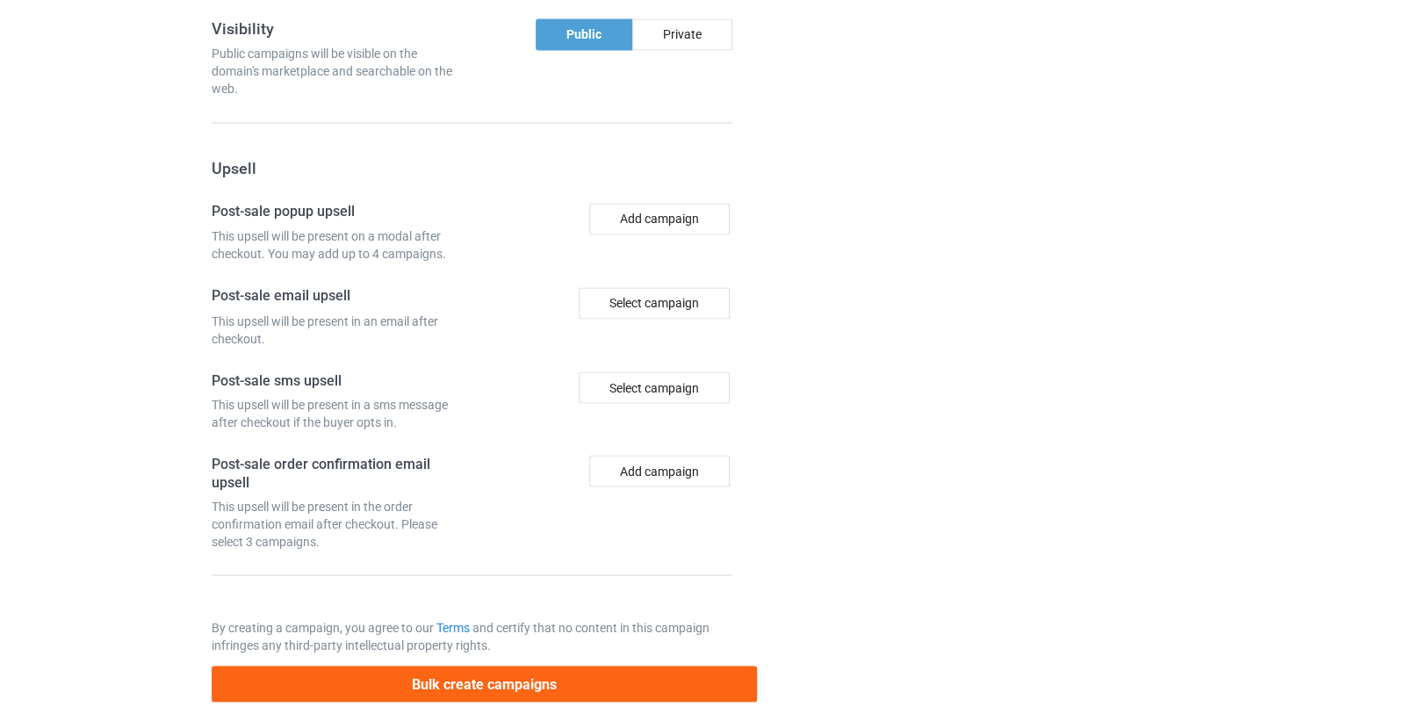
scroll to position [1546, 0]
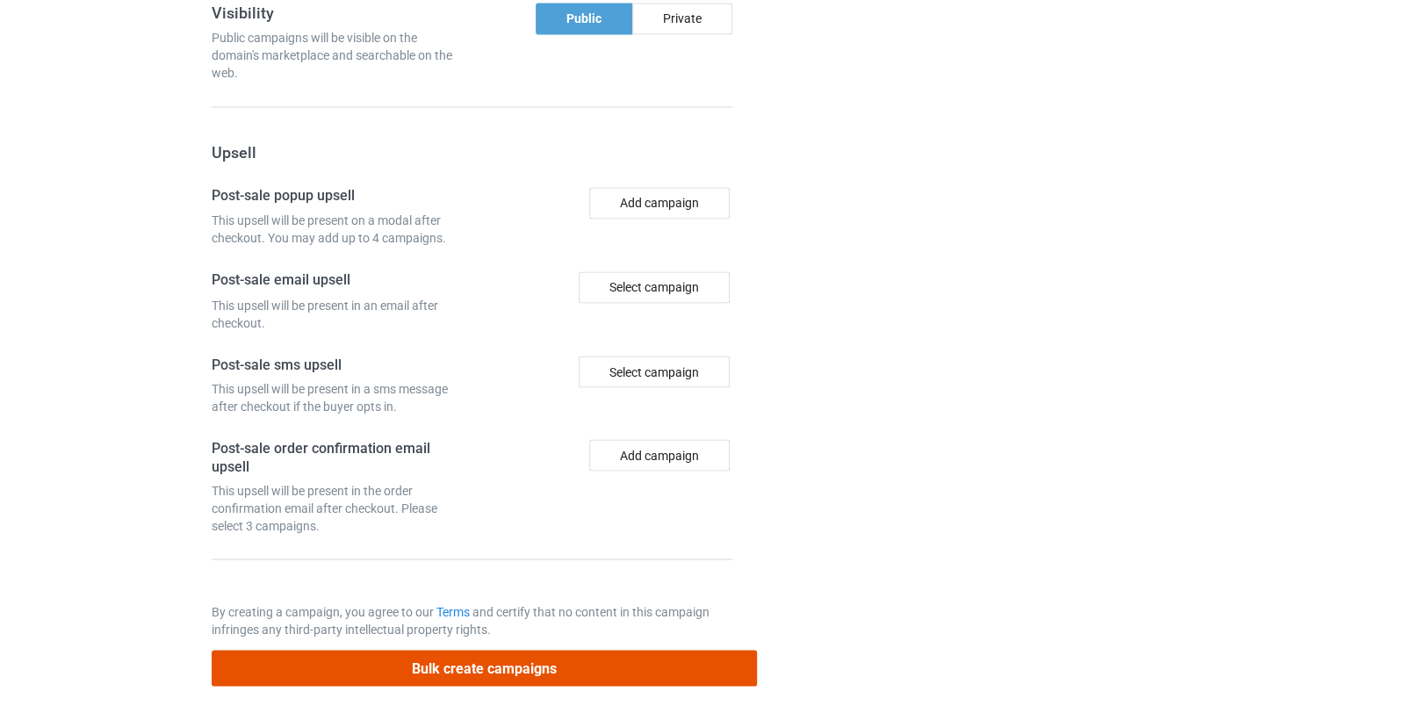
click at [498, 650] on button "Bulk create campaigns" at bounding box center [485, 668] width 546 height 36
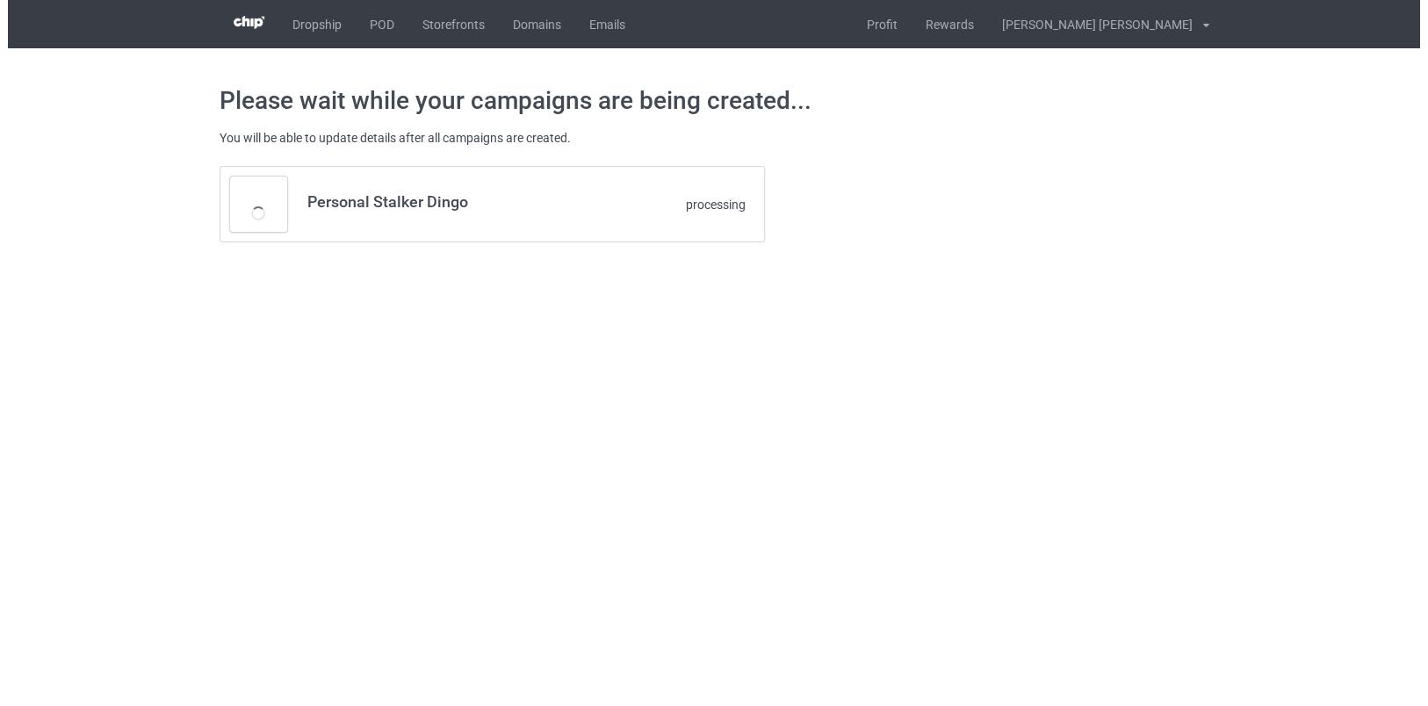
scroll to position [0, 0]
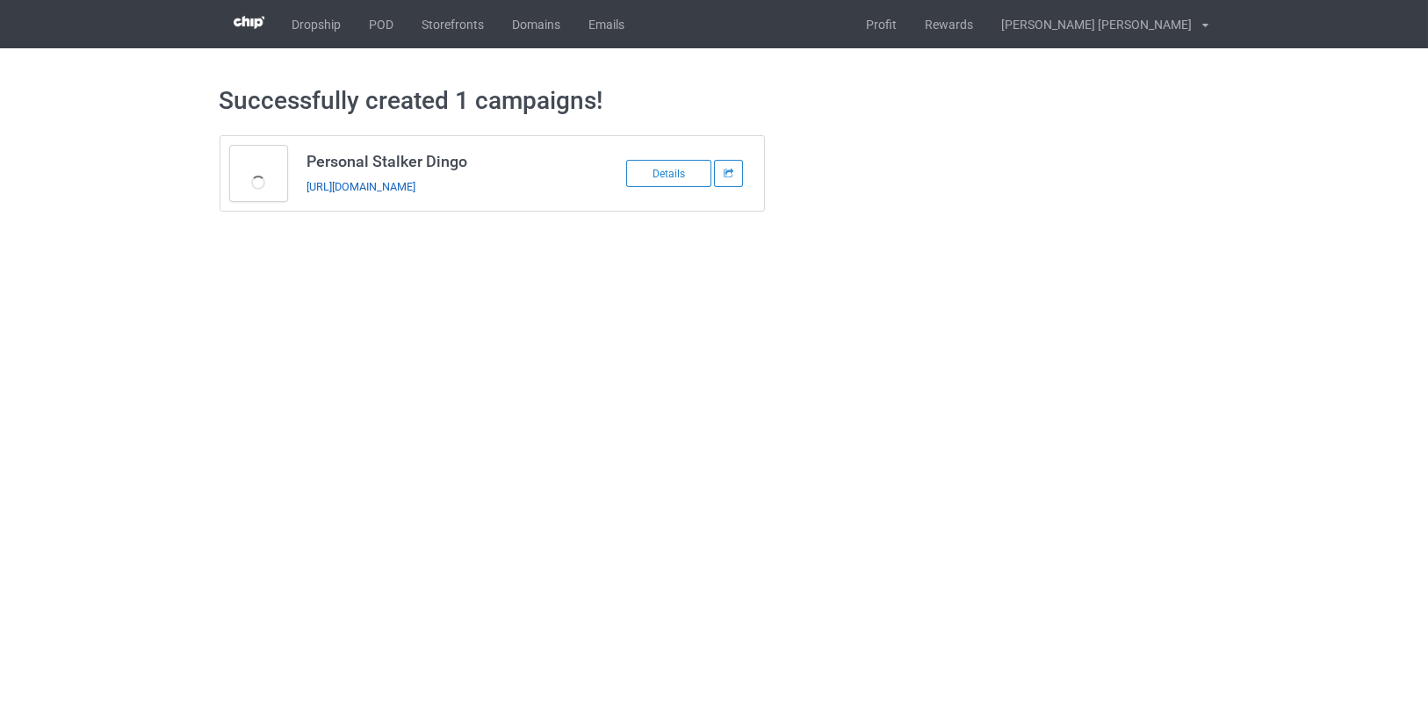
click at [415, 184] on link "https://www.teechip.com/personal-stalker-dingo" at bounding box center [360, 186] width 109 height 13
